Goal: Task Accomplishment & Management: Manage account settings

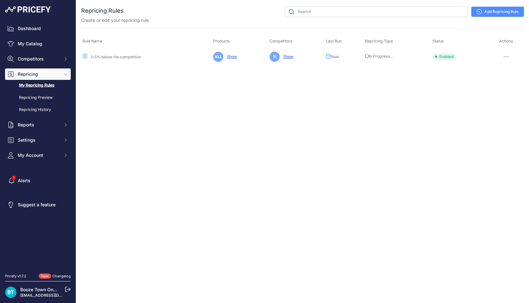
click at [488, 84] on div "Close You are not connected to the internet." at bounding box center [302, 151] width 453 height 303
click at [46, 99] on link "Repricing Preview" at bounding box center [38, 97] width 66 height 11
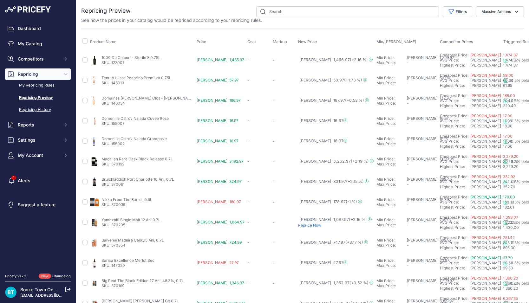
click at [41, 110] on link "Repricing History" at bounding box center [38, 109] width 66 height 11
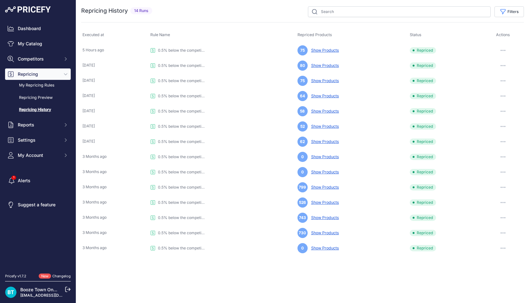
click at [319, 50] on link "Show Products" at bounding box center [323, 50] width 30 height 5
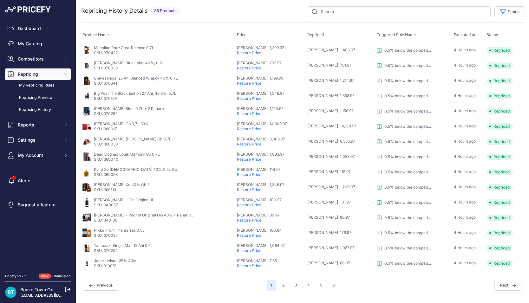
click at [266, 265] on p "Restore Price" at bounding box center [271, 265] width 68 height 5
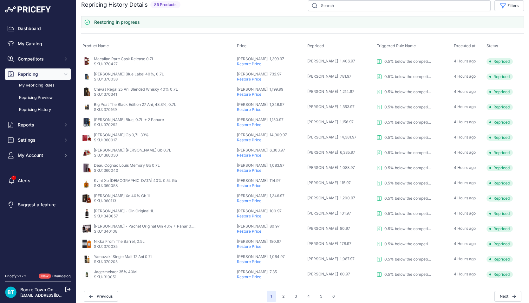
scroll to position [11, 0]
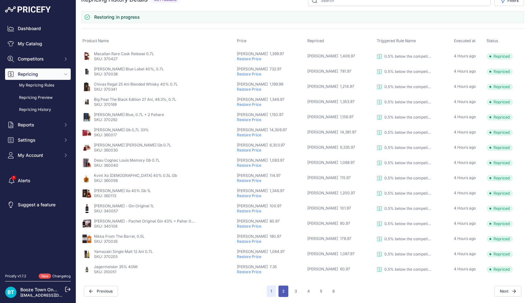
click at [283, 291] on button "2" at bounding box center [283, 291] width 10 height 11
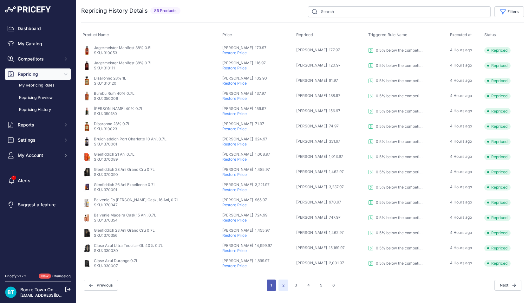
click at [272, 288] on button "1" at bounding box center [271, 285] width 9 height 11
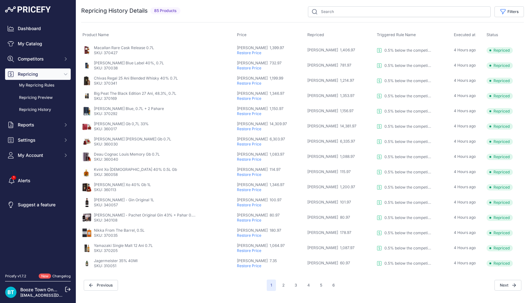
click at [111, 267] on p "SKU: 310051" at bounding box center [116, 265] width 44 height 5
copy p "310051"
click at [283, 286] on button "2" at bounding box center [283, 285] width 10 height 11
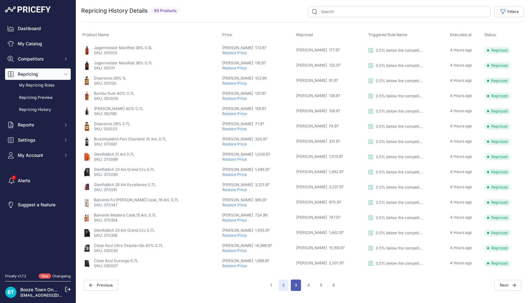
click at [296, 281] on button "3" at bounding box center [296, 285] width 10 height 11
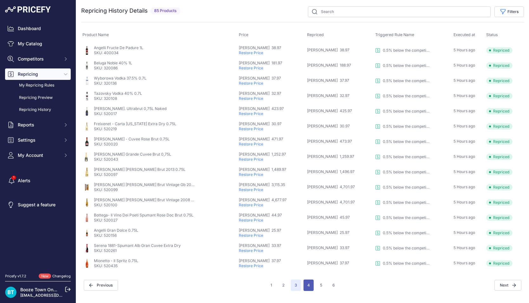
click at [308, 282] on button "4" at bounding box center [308, 285] width 10 height 11
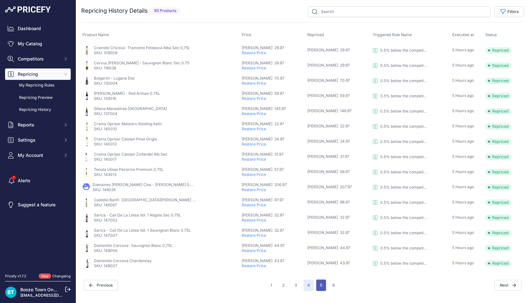
click at [322, 282] on button "5" at bounding box center [321, 285] width 10 height 11
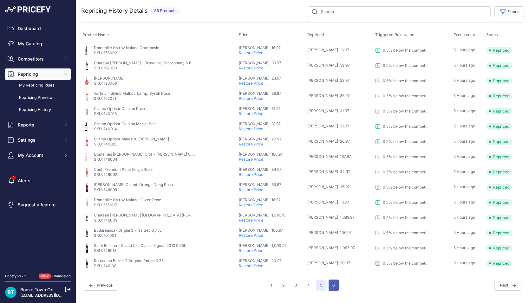
click at [331, 284] on button "6" at bounding box center [333, 285] width 10 height 11
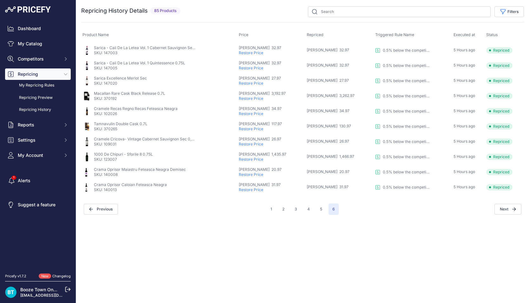
click at [18, 173] on nav "Dashboard My Catalog Competitors Competitors Monitored URLs MAP infringements R…" at bounding box center [38, 144] width 66 height 243
click at [17, 182] on link "Alerts" at bounding box center [38, 180] width 66 height 11
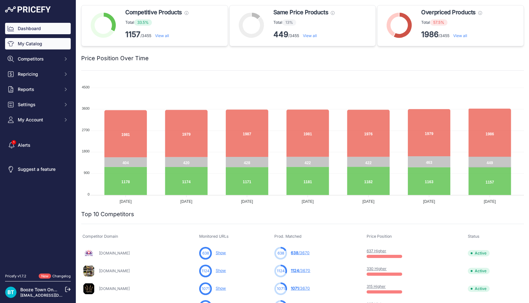
click at [43, 47] on link "My Catalog" at bounding box center [38, 43] width 66 height 11
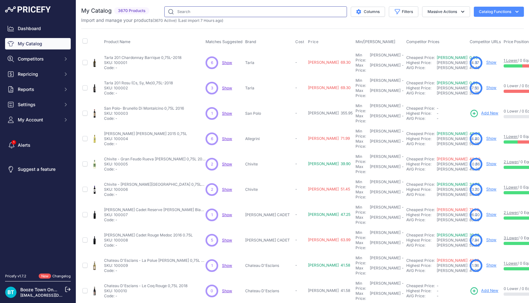
click at [238, 11] on input "text" at bounding box center [255, 11] width 183 height 11
paste input "310051"
type input "310051"
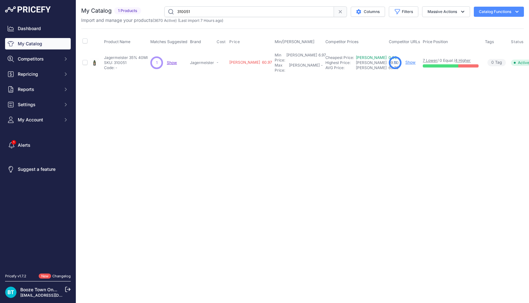
click at [172, 60] on span "Show" at bounding box center [172, 62] width 10 height 5
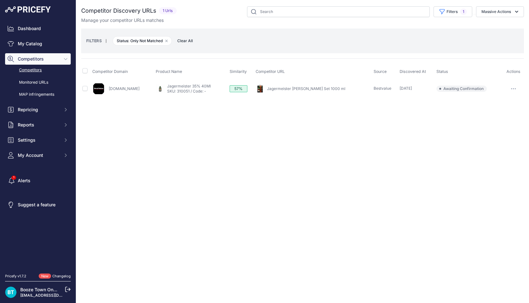
click at [514, 86] on button "button" at bounding box center [513, 88] width 13 height 9
click at [494, 114] on button "Exclude match" at bounding box center [496, 112] width 52 height 10
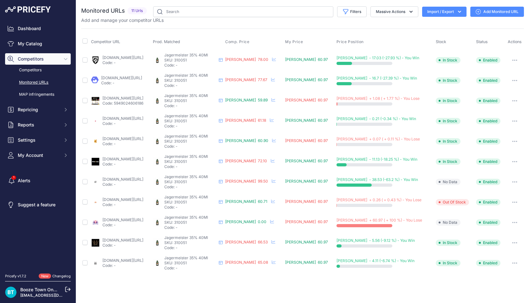
click at [512, 59] on button "button" at bounding box center [514, 60] width 13 height 9
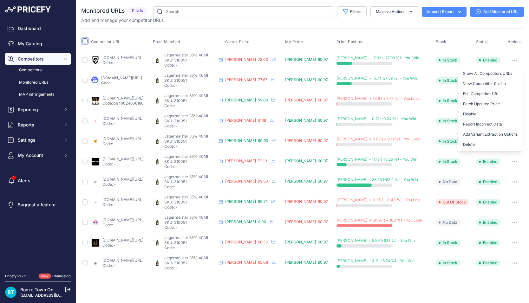
click at [85, 42] on input "checkbox" at bounding box center [84, 40] width 5 height 5
checkbox input "true"
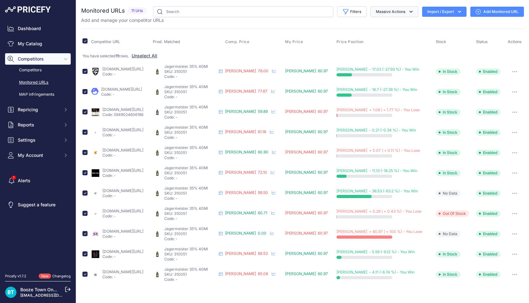
click at [411, 9] on icon "button" at bounding box center [411, 12] width 6 height 6
click at [391, 48] on button "Delete" at bounding box center [392, 49] width 51 height 11
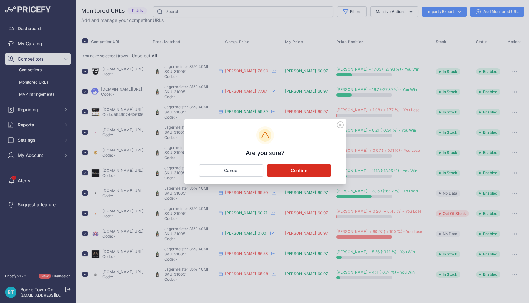
click at [296, 175] on button "Confirm" at bounding box center [299, 171] width 64 height 12
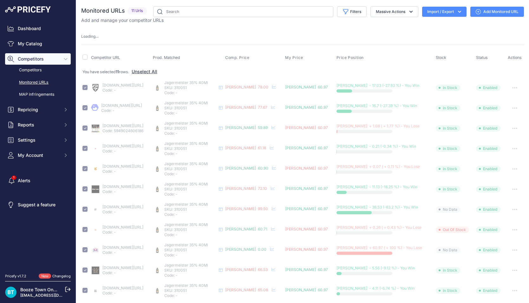
checkbox input "false"
